Goal: Obtain resource: Download file/media

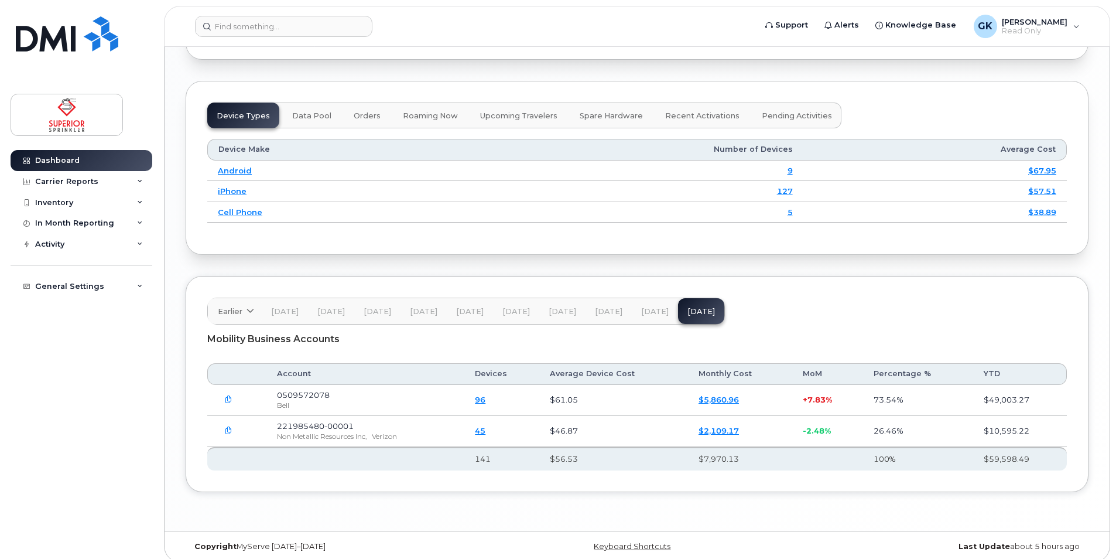
scroll to position [1432, 0]
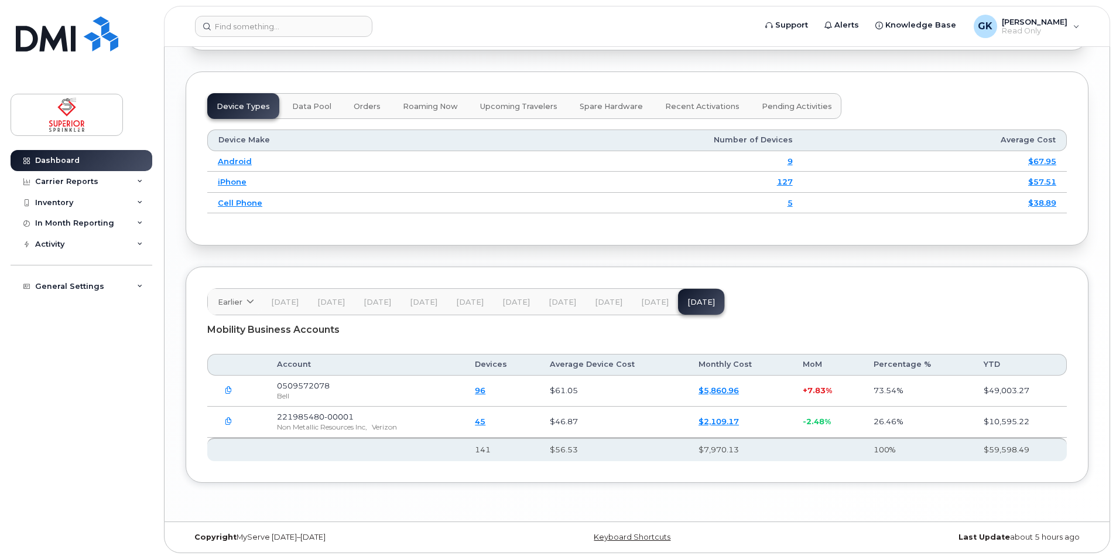
click at [715, 391] on link "$5,860.96" at bounding box center [719, 389] width 40 height 9
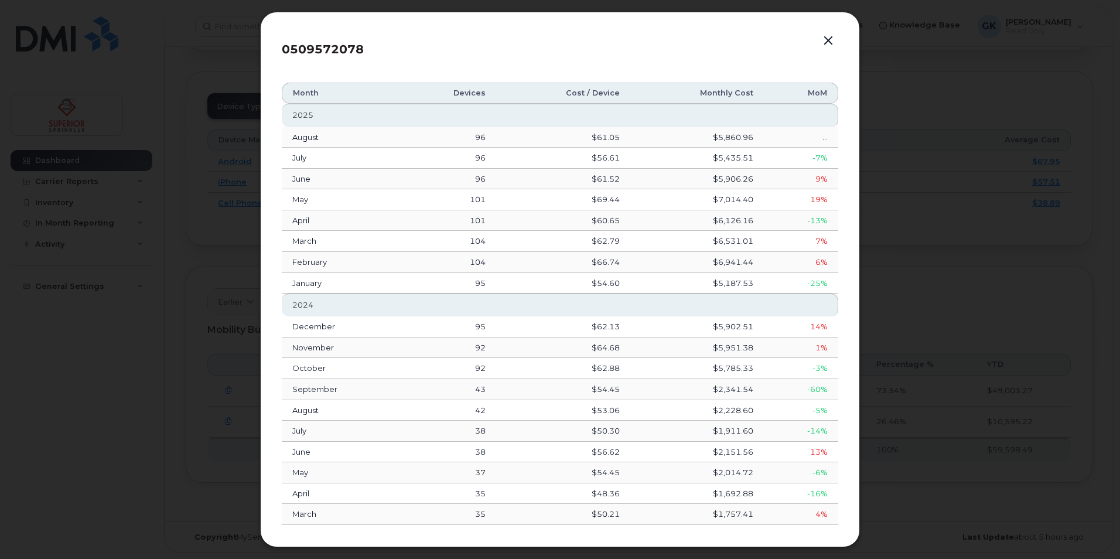
click at [825, 36] on button "button" at bounding box center [828, 41] width 18 height 16
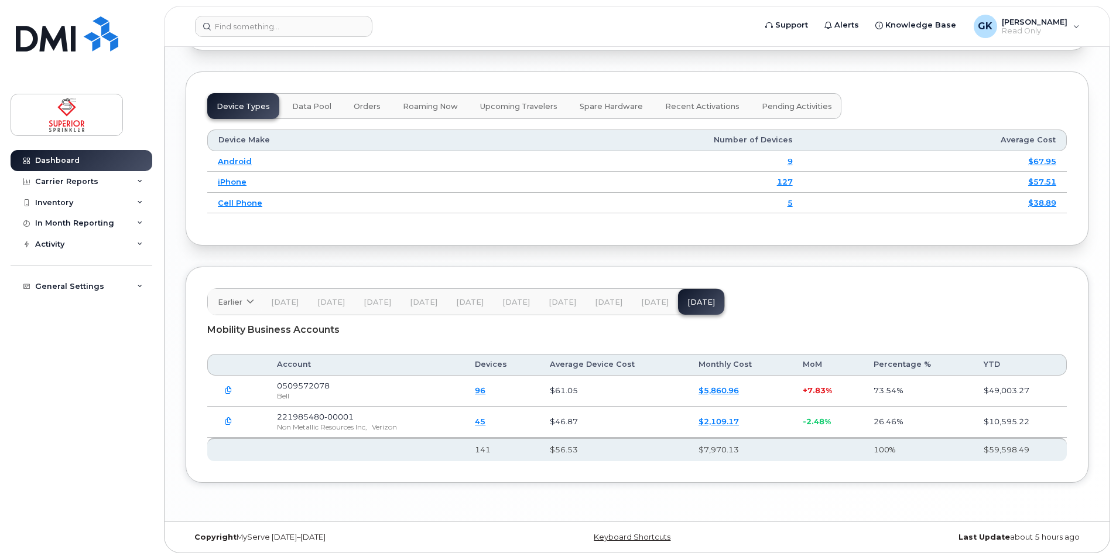
click at [281, 385] on span "0509572078" at bounding box center [303, 385] width 53 height 9
click at [302, 385] on span "0509572078" at bounding box center [303, 385] width 53 height 9
click at [223, 390] on button "button" at bounding box center [228, 390] width 21 height 21
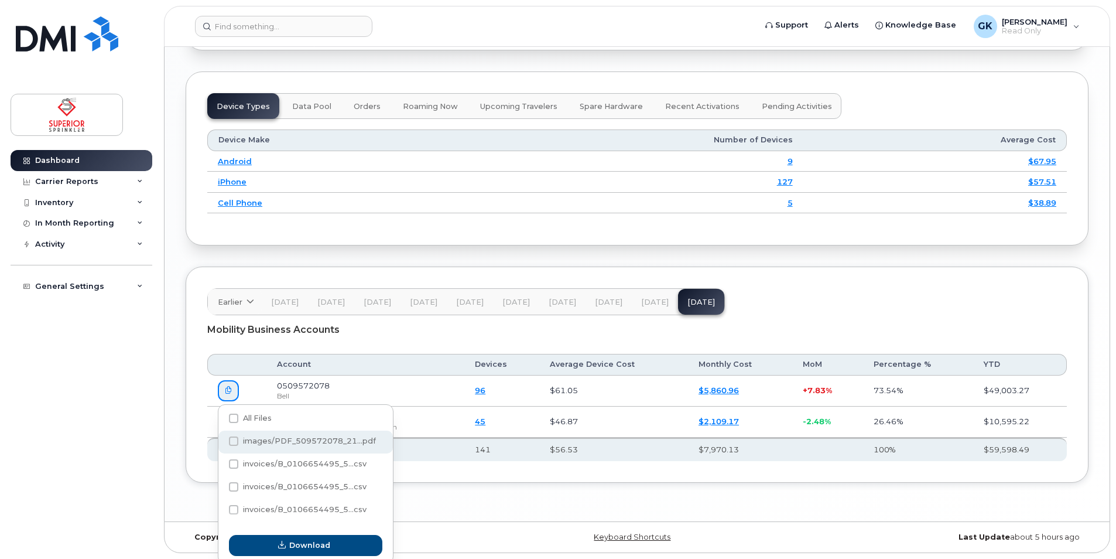
click at [230, 437] on span at bounding box center [233, 440] width 9 height 9
click at [221, 439] on input "images/PDF_509572078_21...pdf" at bounding box center [218, 442] width 6 height 6
checkbox input "true"
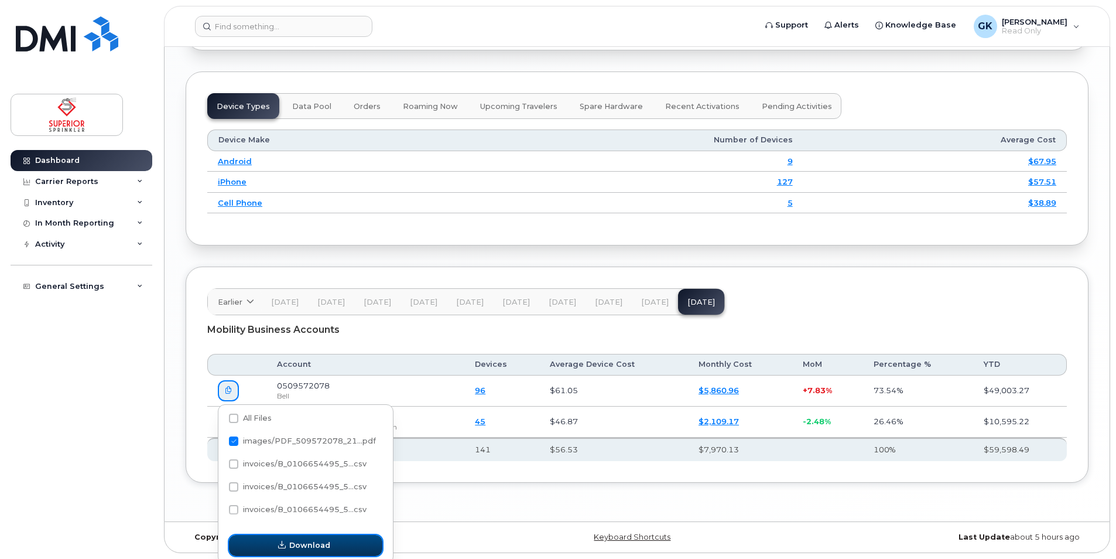
click at [324, 549] on span "Download" at bounding box center [309, 544] width 41 height 11
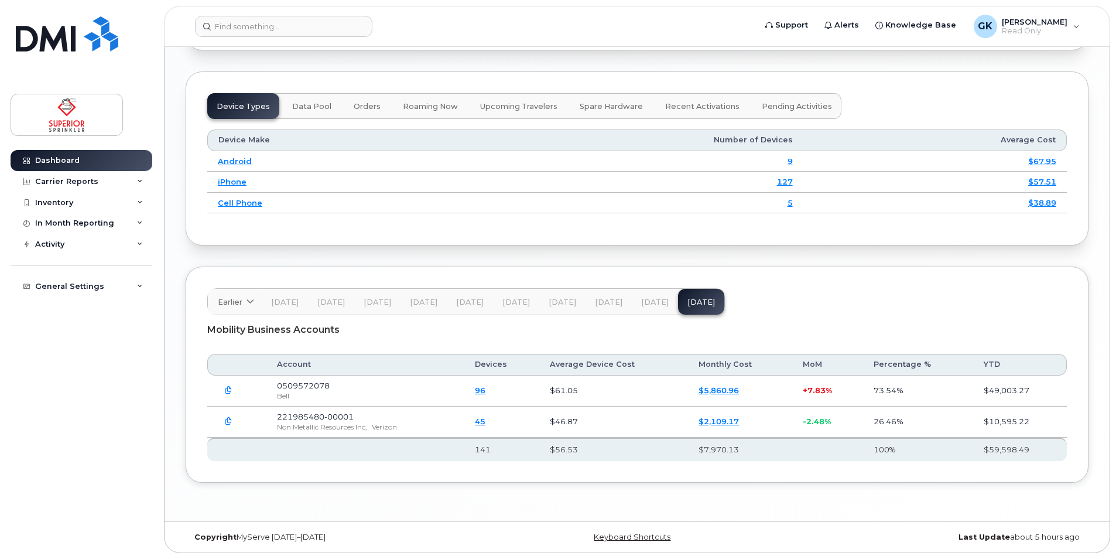
click at [223, 392] on button "button" at bounding box center [228, 390] width 21 height 21
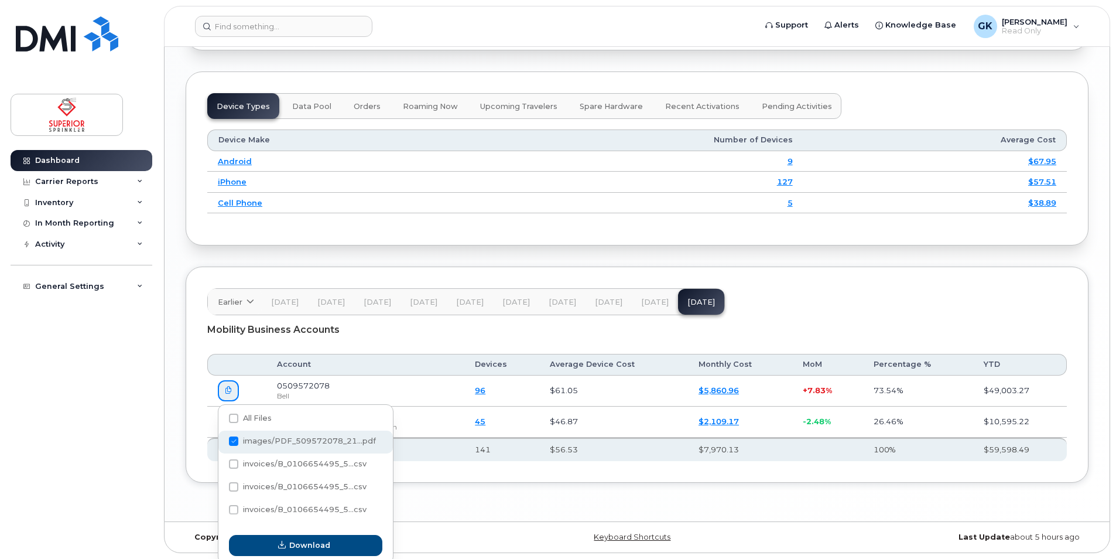
click at [233, 439] on span at bounding box center [233, 440] width 9 height 9
click at [221, 439] on input "images/PDF_509572078_21...pdf" at bounding box center [218, 442] width 6 height 6
checkbox input "false"
click at [230, 461] on span at bounding box center [233, 463] width 9 height 9
click at [221, 461] on input "invoices/B_0106654495_5...csv" at bounding box center [218, 464] width 6 height 6
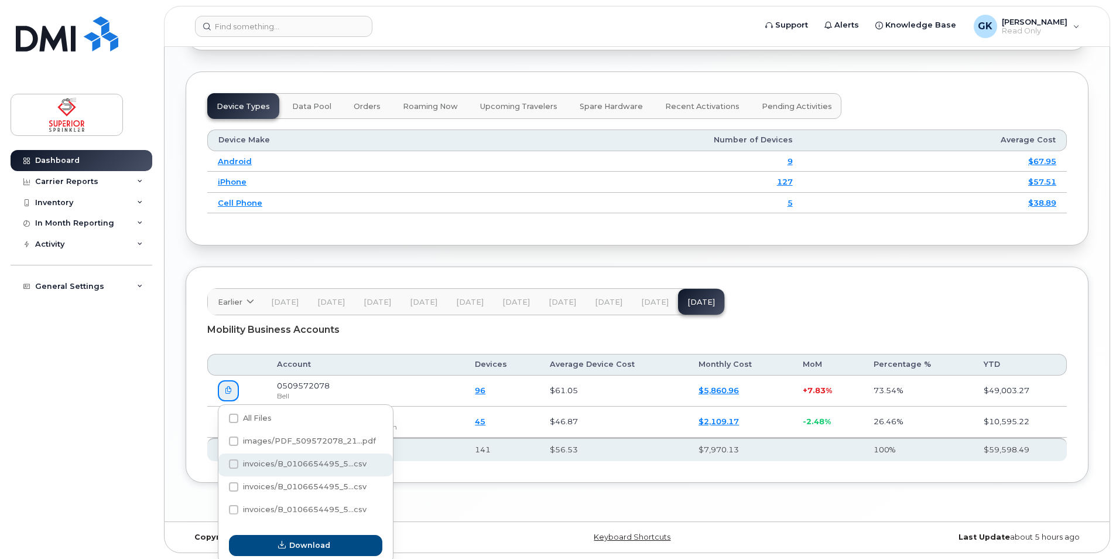
checkbox input "true"
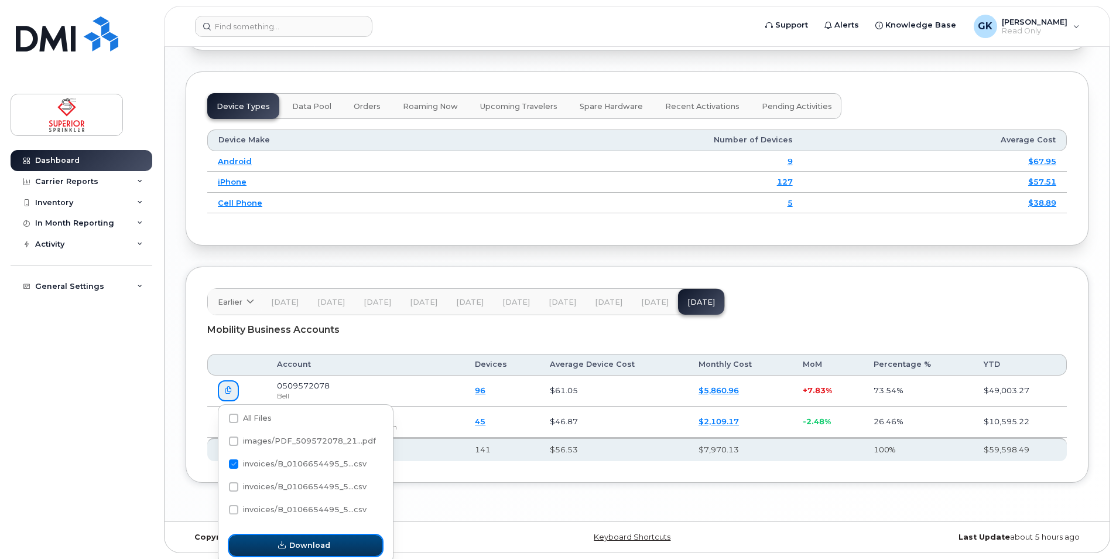
click at [296, 544] on span "Download" at bounding box center [309, 544] width 41 height 11
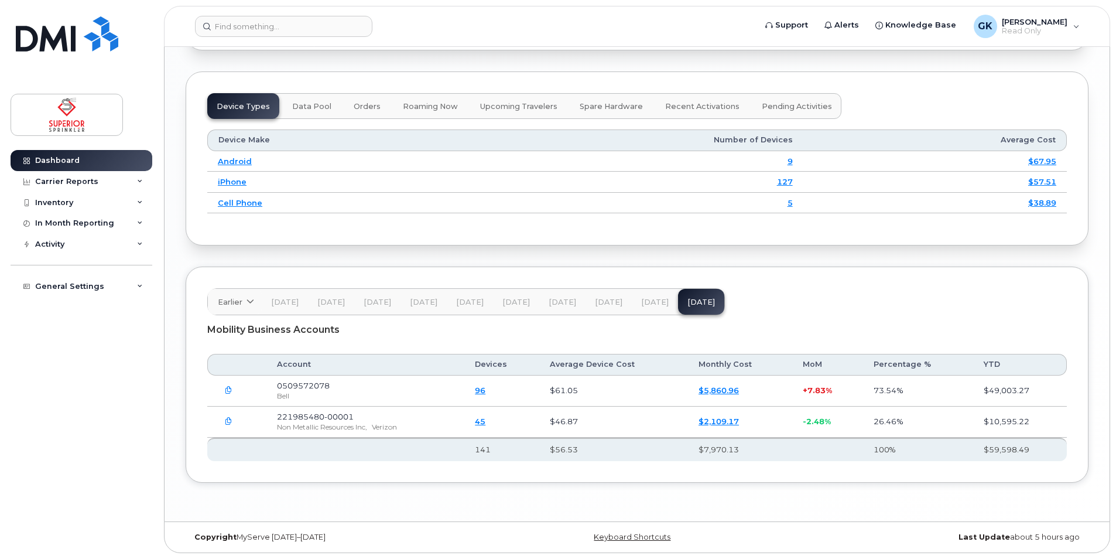
click at [233, 390] on button "button" at bounding box center [228, 390] width 21 height 21
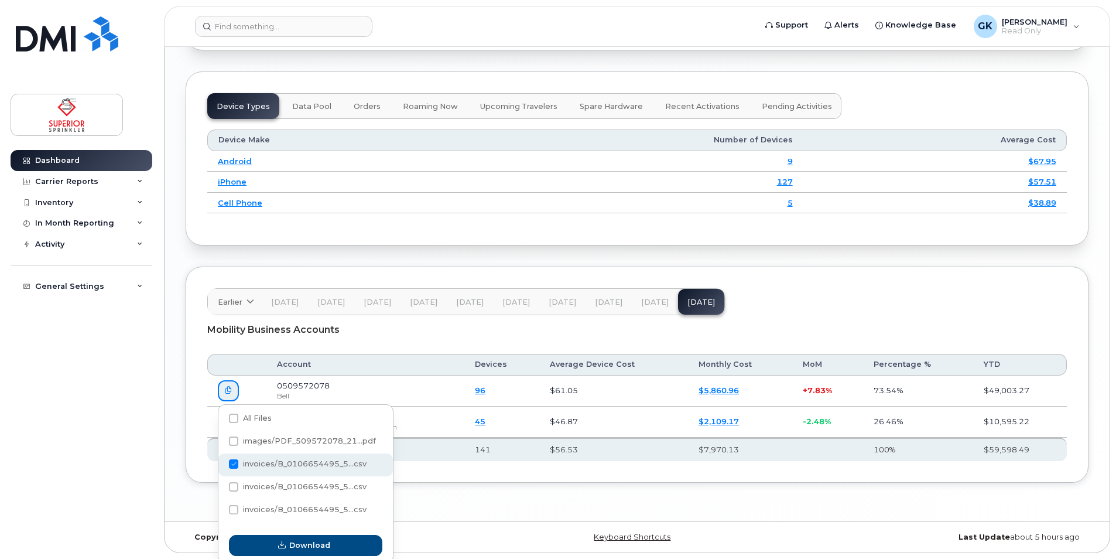
click at [230, 461] on span at bounding box center [233, 463] width 9 height 9
click at [221, 461] on input "invoices/B_0106654495_5...csv" at bounding box center [218, 464] width 6 height 6
checkbox input "false"
click at [234, 420] on span at bounding box center [233, 417] width 9 height 9
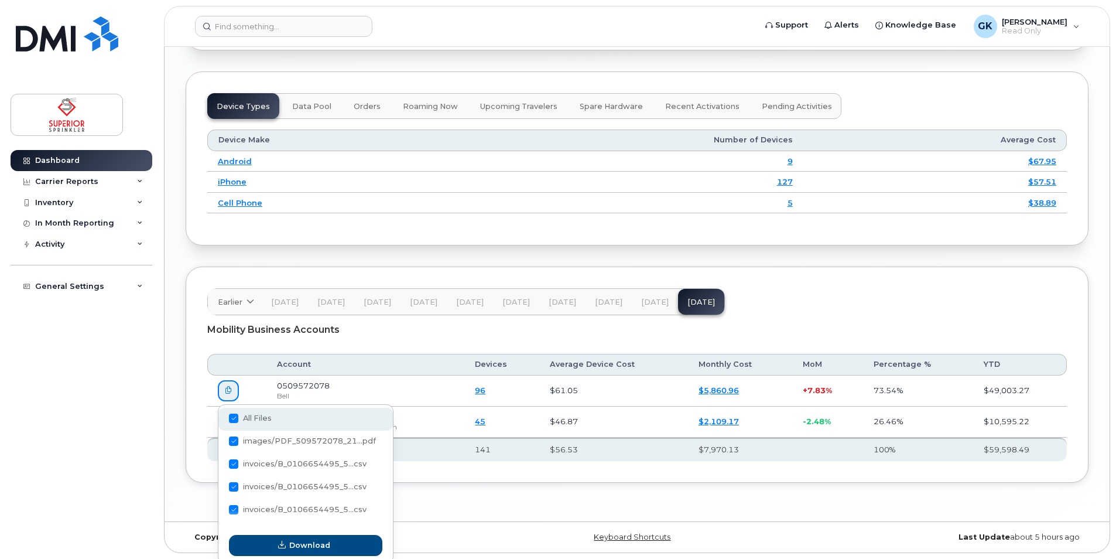
click at [221, 420] on input "All Files" at bounding box center [218, 419] width 6 height 6
checkbox input "true"
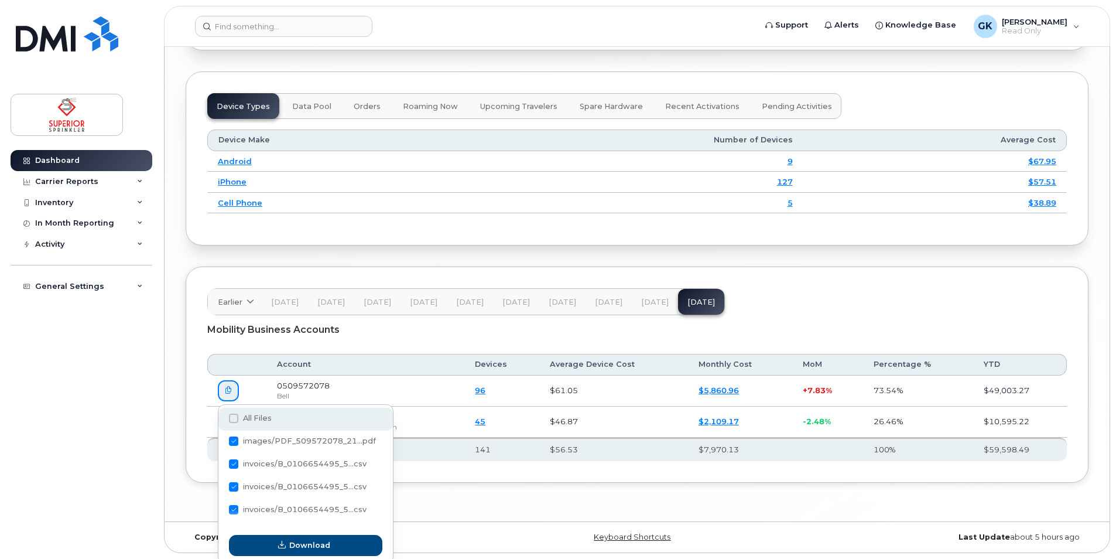
checkbox input "true"
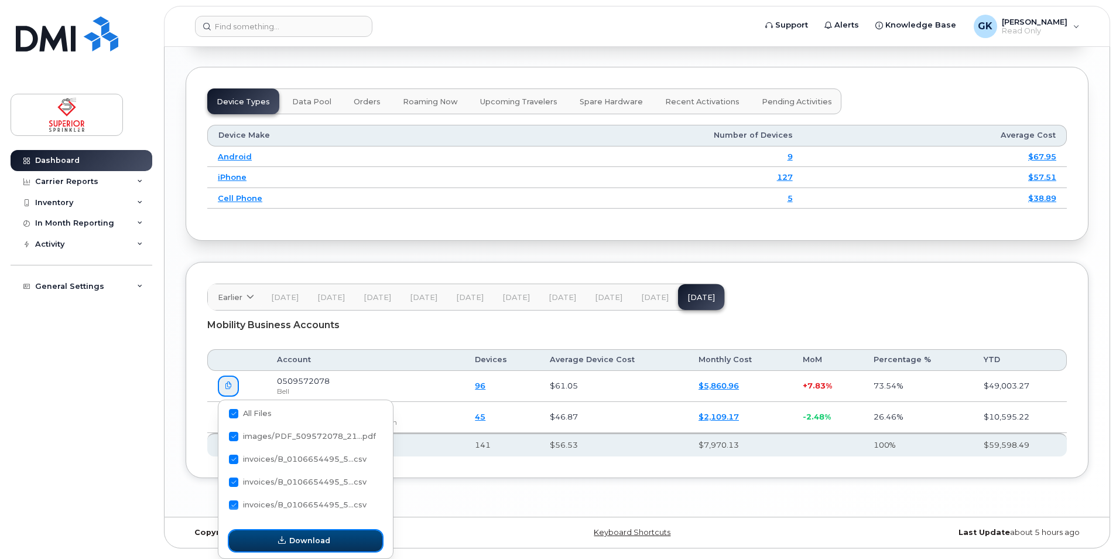
click at [300, 539] on span "Download" at bounding box center [309, 540] width 41 height 11
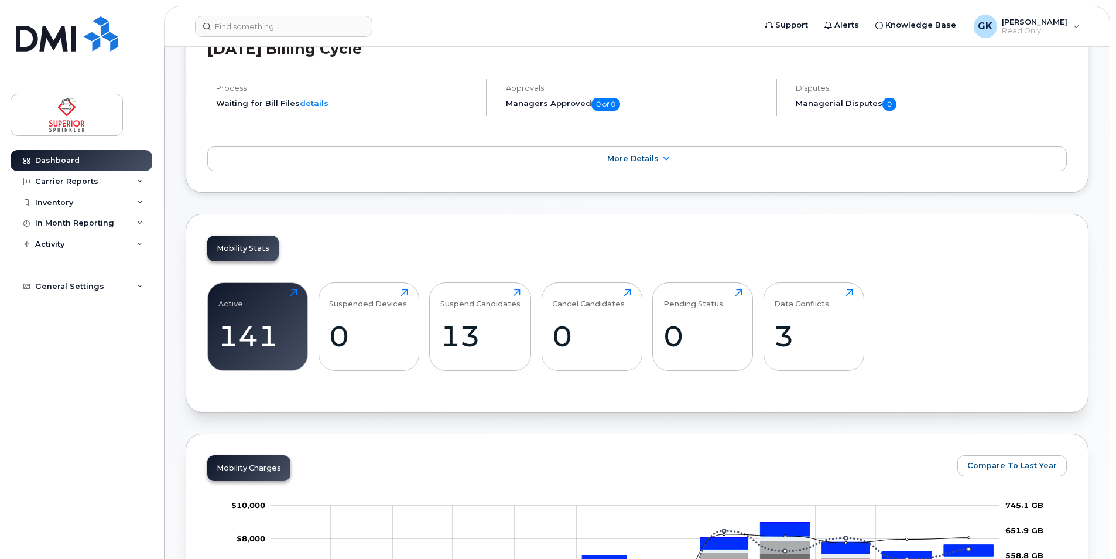
scroll to position [0, 0]
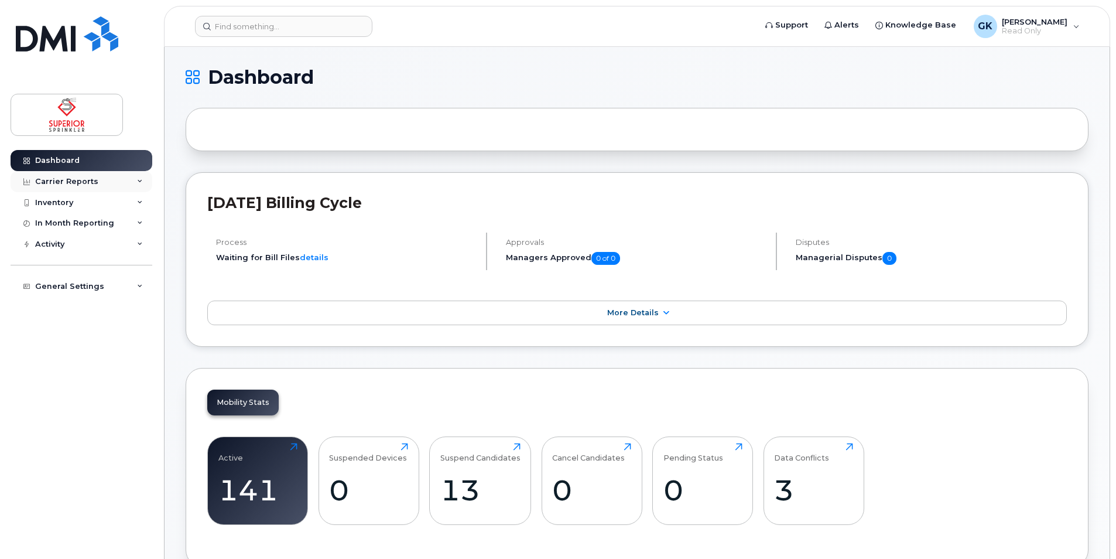
click at [129, 179] on div "Carrier Reports" at bounding box center [82, 181] width 142 height 21
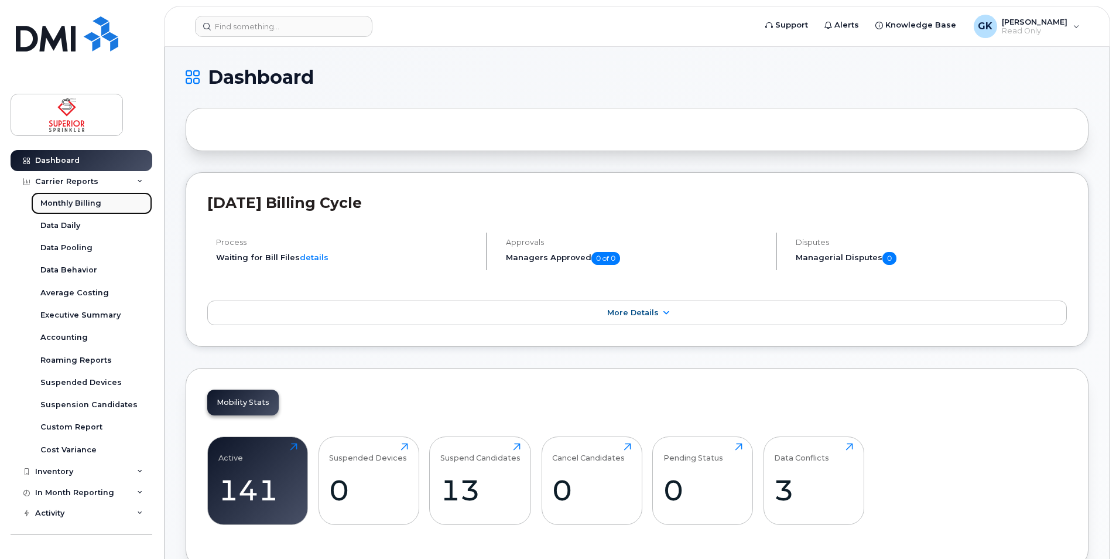
click at [100, 201] on link "Monthly Billing" at bounding box center [91, 203] width 121 height 22
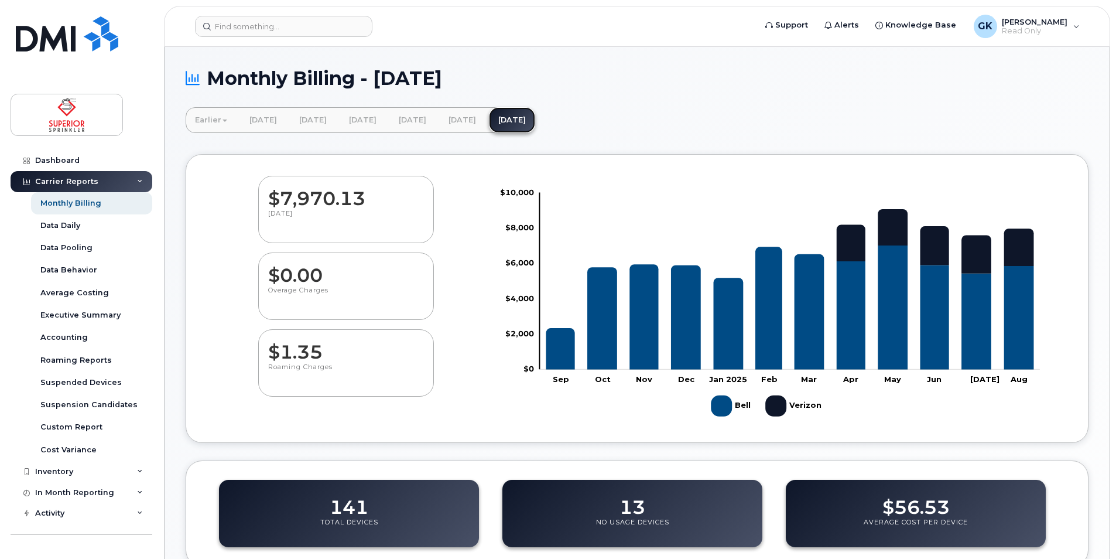
click at [535, 118] on link "[DATE]" at bounding box center [512, 120] width 46 height 26
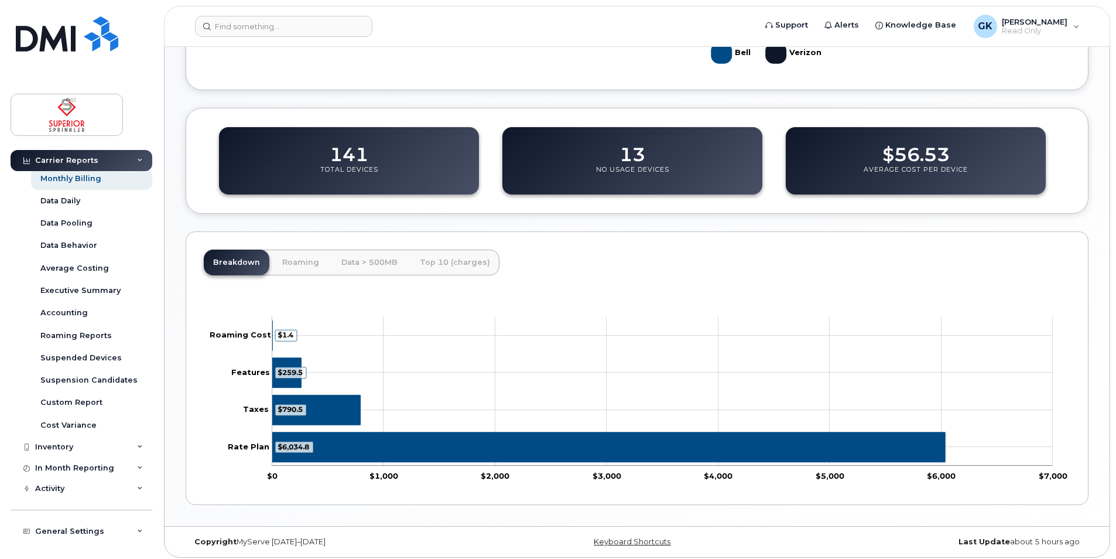
scroll to position [6, 0]
